Goal: Information Seeking & Learning: Learn about a topic

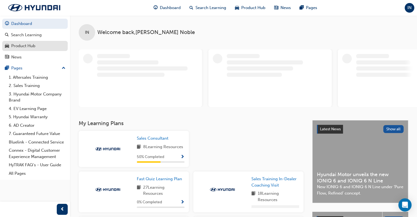
click at [33, 45] on div "Product Hub" at bounding box center [23, 46] width 24 height 6
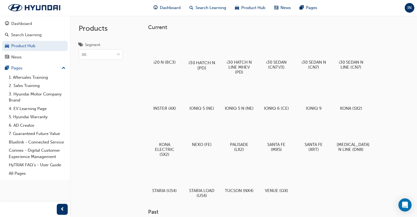
click at [209, 47] on div at bounding box center [202, 47] width 30 height 22
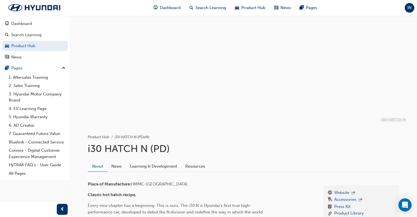
scroll to position [110, 0]
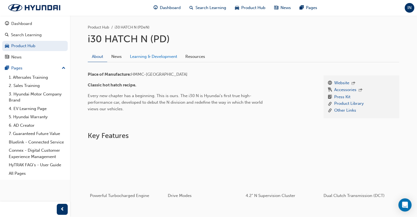
click at [173, 57] on link "Learning & Development" at bounding box center [153, 56] width 55 height 10
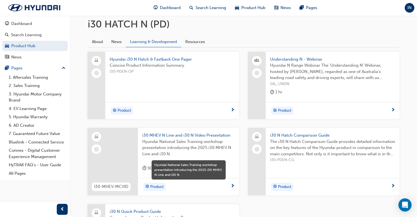
scroll to position [137, 0]
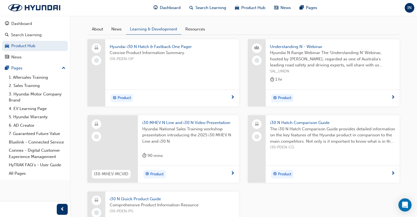
click at [207, 146] on div "Hyundai National Sales Training workshop presentation introducing the 2025 i30 …" at bounding box center [188, 137] width 92 height 22
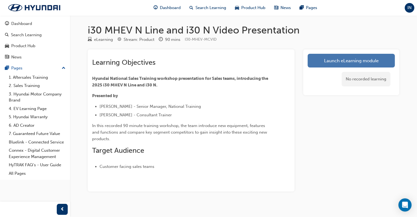
click at [349, 54] on link "Launch eLearning module" at bounding box center [350, 61] width 87 height 14
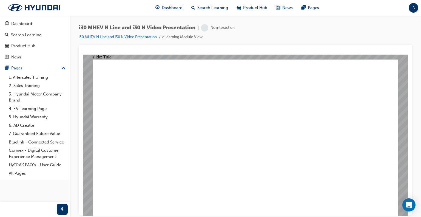
click at [420, 149] on div "i30 MHEV N Line and i30 N Video Presentation | No interaction i30 MHEV N Line a…" at bounding box center [245, 109] width 351 height 188
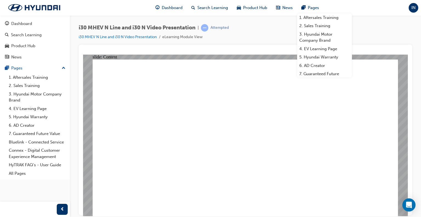
click at [380, 29] on div "i30 MHEV N Line and i30 N Video Presentation | Attempted i30 MHEV N Line and i3…" at bounding box center [245, 34] width 333 height 21
click at [374, 13] on div "Dashboard Search Learning Product Hub News Pages 1. Aftersales Training 2. Sale…" at bounding box center [210, 8] width 421 height 16
click at [369, 14] on div "Dashboard Search Learning Product Hub News Pages 1. Aftersales Training 2. Sale…" at bounding box center [210, 8] width 421 height 16
click at [397, 27] on div "i30 MHEV N Line and i30 N Video Presentation | Attempted i30 MHEV N Line and i3…" at bounding box center [245, 34] width 333 height 21
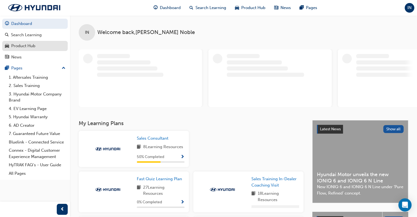
click at [39, 47] on div "Product Hub" at bounding box center [35, 45] width 60 height 7
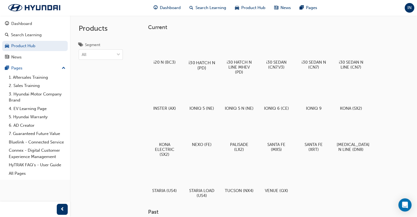
click at [194, 50] on div at bounding box center [202, 47] width 30 height 22
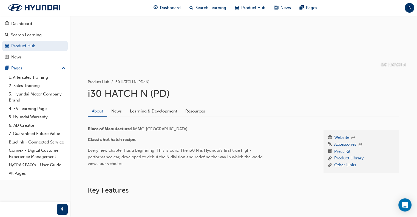
scroll to position [82, 0]
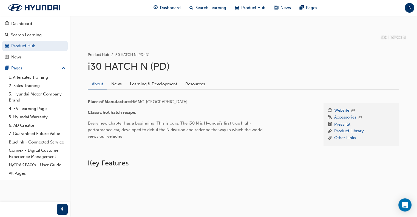
click at [144, 86] on link "Learning & Development" at bounding box center [153, 84] width 55 height 10
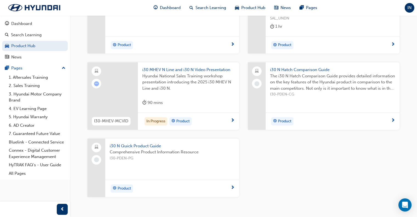
scroll to position [192, 0]
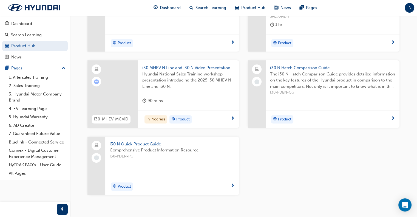
click at [217, 173] on div "i30 N Quick Product Guide Comprehensive Product Information Resource I30-PDEN-PG" at bounding box center [172, 156] width 134 height 41
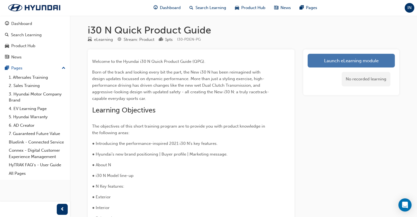
click at [364, 61] on link "Launch eLearning module" at bounding box center [350, 61] width 87 height 14
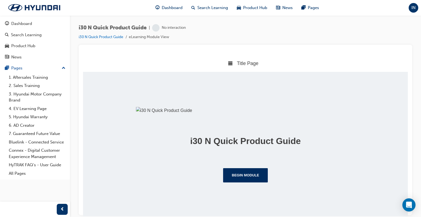
scroll to position [82, 0]
click at [242, 182] on button "Begin Module" at bounding box center [245, 175] width 45 height 14
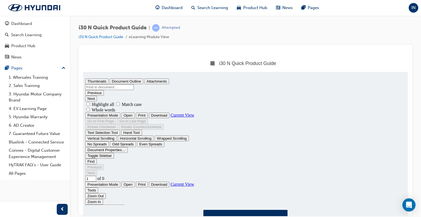
scroll to position [3, 0]
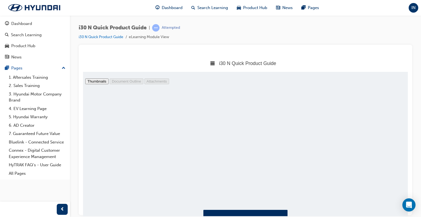
type input "3"
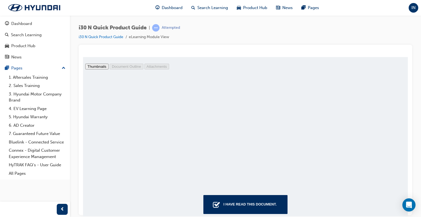
scroll to position [23, 0]
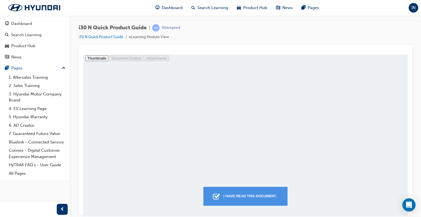
click at [272, 199] on div "I have read this document." at bounding box center [250, 196] width 58 height 10
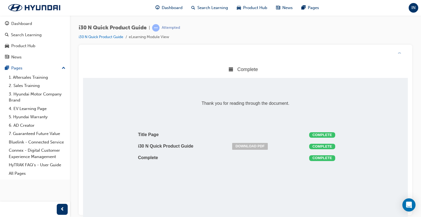
scroll to position [111, 333]
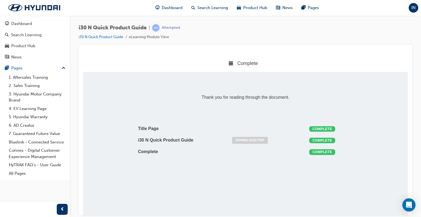
click at [265, 142] on link "Download PDF" at bounding box center [250, 139] width 36 height 7
